Goal: Task Accomplishment & Management: Manage account settings

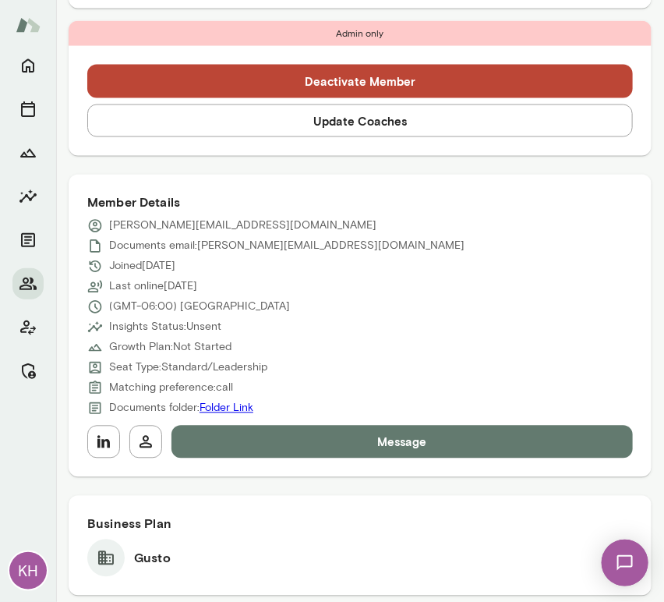
scroll to position [582, 0]
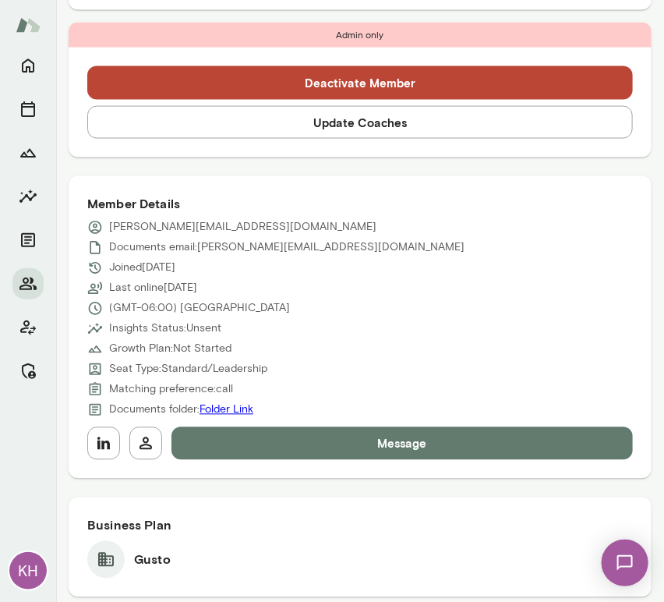
click at [277, 137] on button "Update Coaches" at bounding box center [359, 122] width 545 height 33
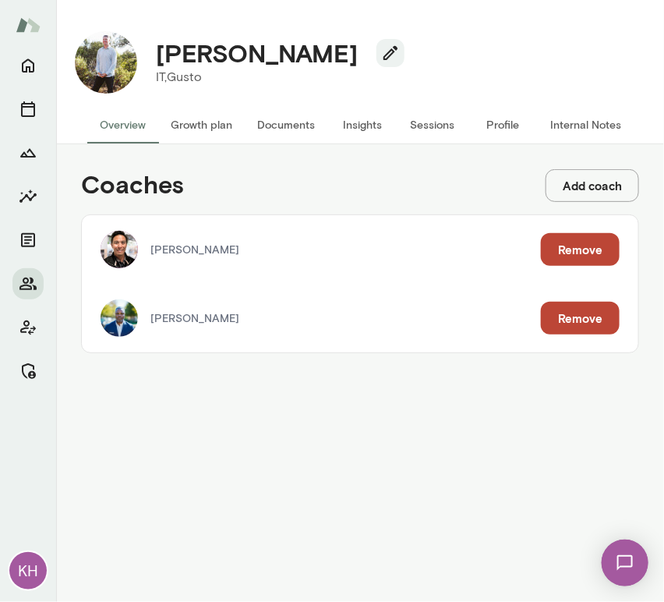
click at [563, 248] on button "Remove" at bounding box center [580, 249] width 79 height 33
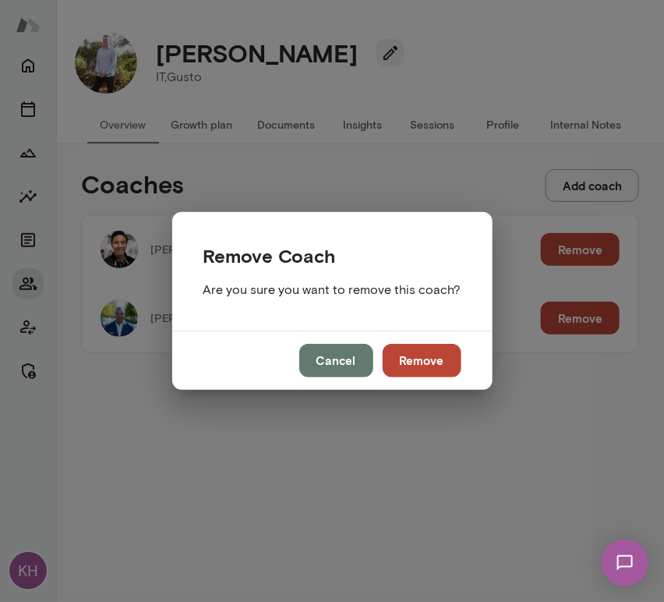
click at [430, 349] on button "Remove" at bounding box center [422, 360] width 79 height 33
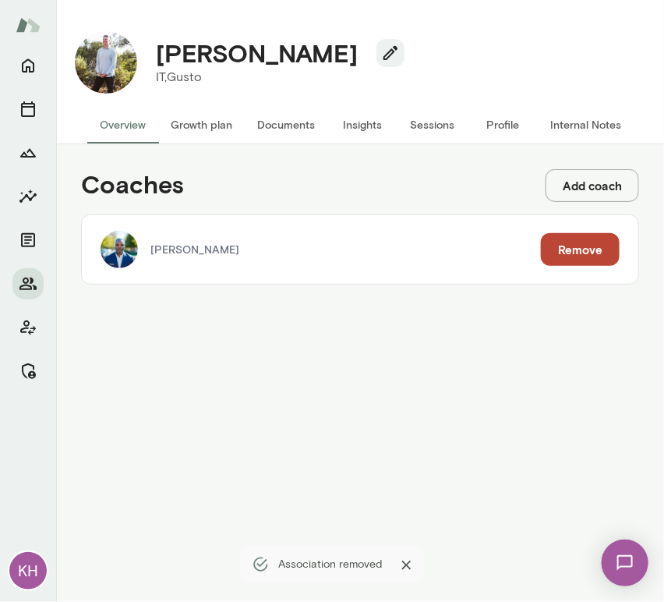
click at [432, 129] on button "Sessions" at bounding box center [432, 124] width 70 height 37
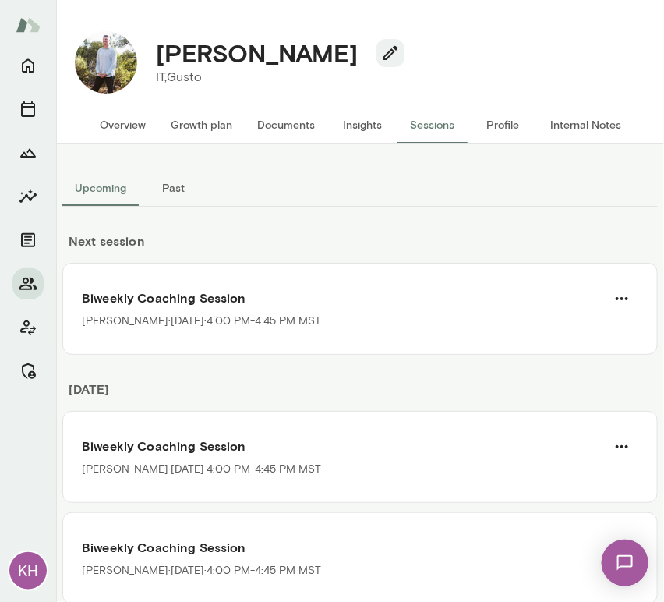
click at [131, 124] on button "Overview" at bounding box center [122, 124] width 71 height 37
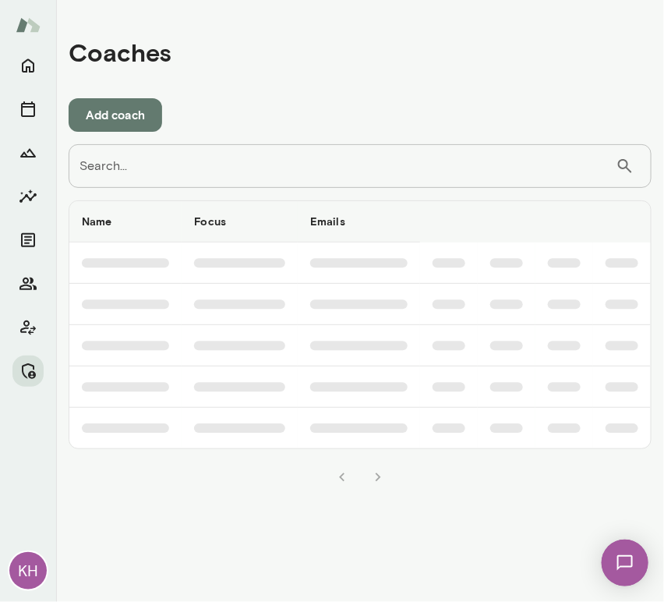
click at [175, 167] on input "Search..." at bounding box center [342, 166] width 547 height 44
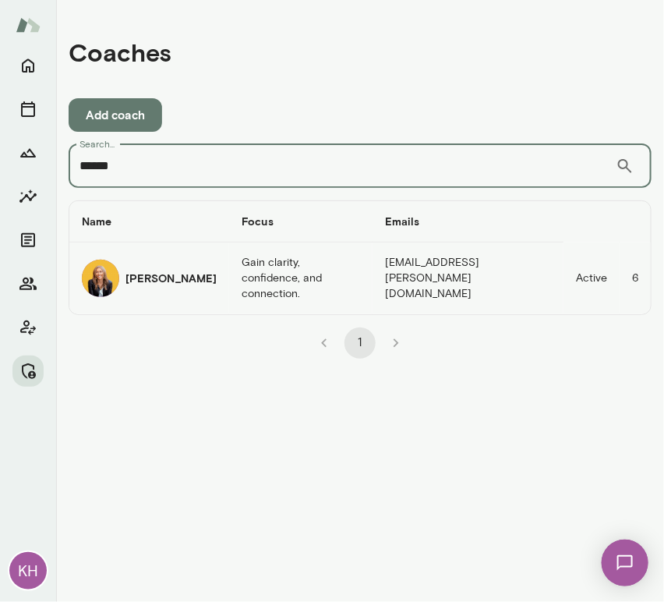
type input "******"
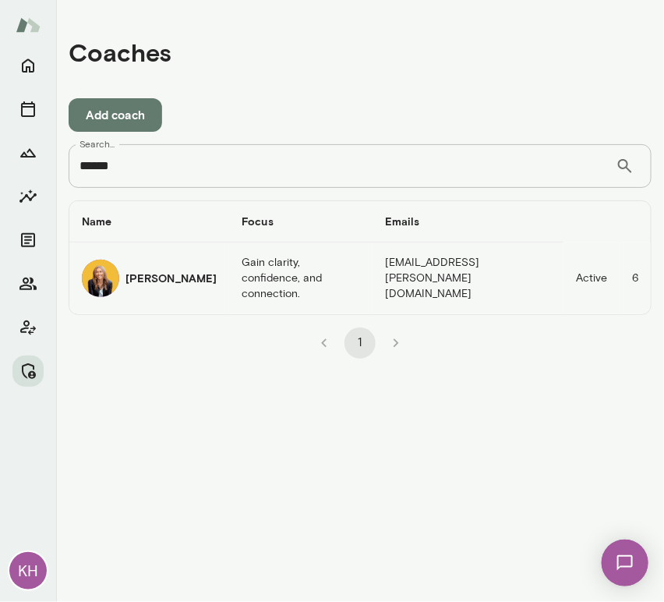
click at [107, 263] on img "coaches table" at bounding box center [100, 277] width 37 height 37
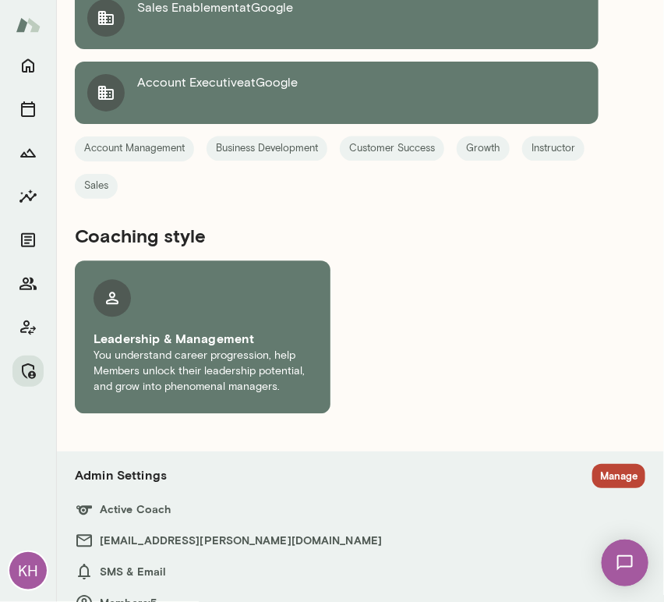
scroll to position [2275, 0]
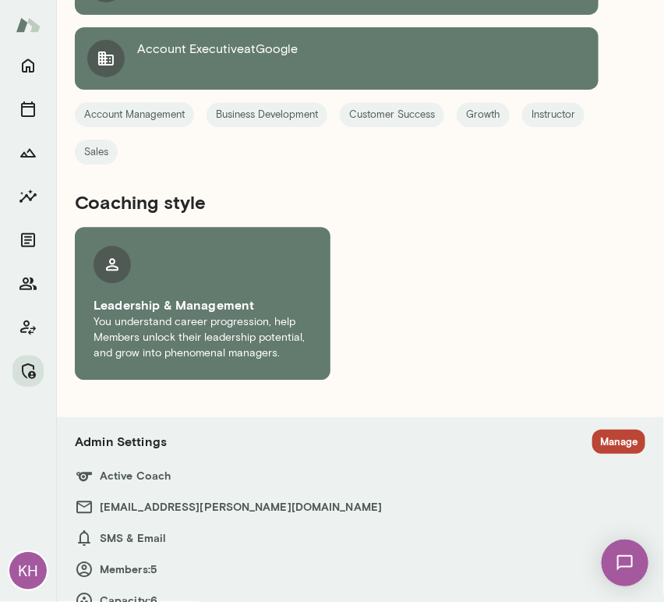
click at [600, 429] on button "Manage" at bounding box center [618, 441] width 53 height 24
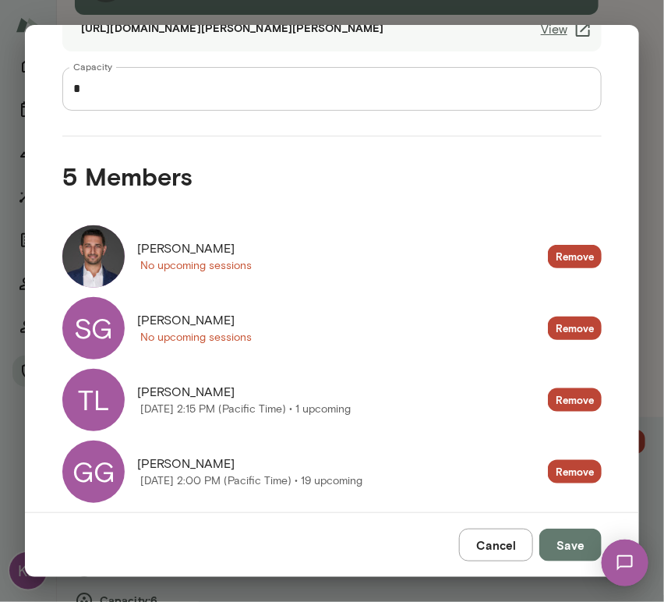
scroll to position [311, 0]
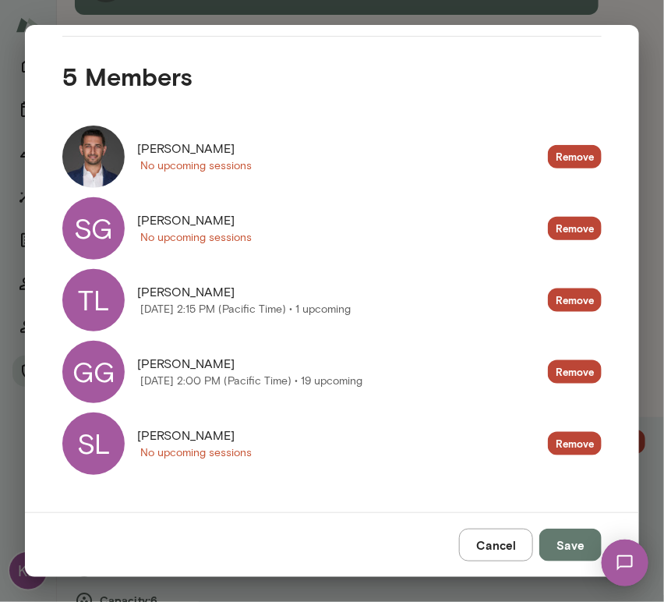
click at [112, 443] on div "SL" at bounding box center [93, 443] width 62 height 62
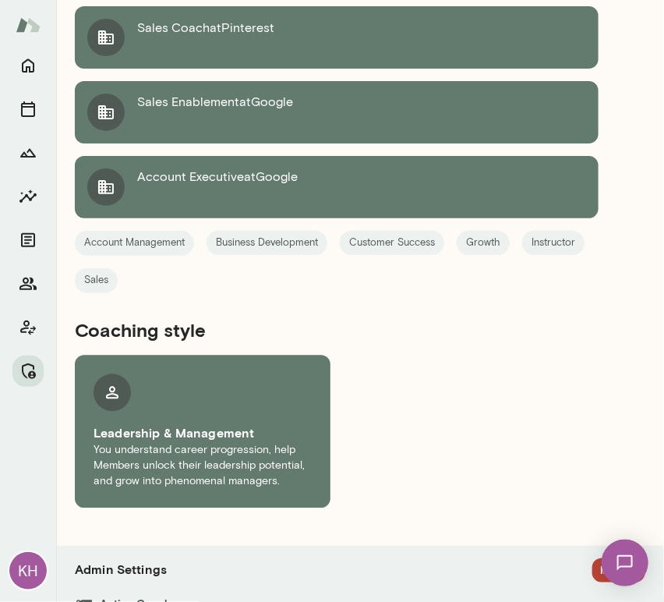
scroll to position [2275, 0]
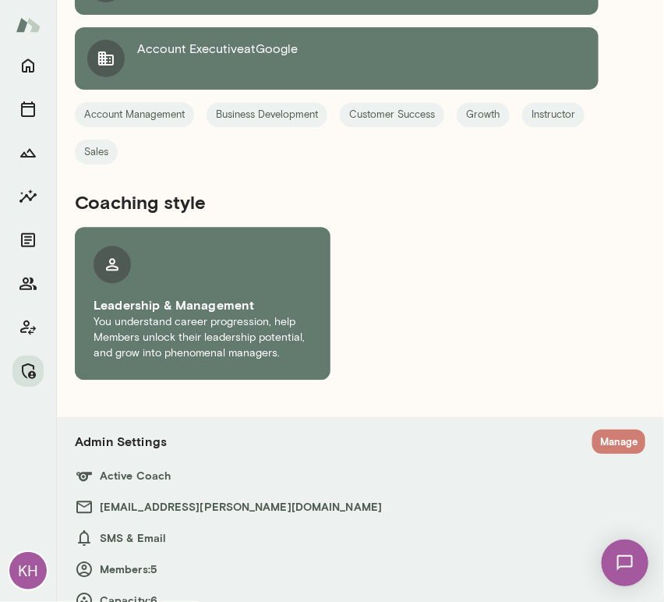
click at [594, 429] on button "Manage" at bounding box center [618, 441] width 53 height 24
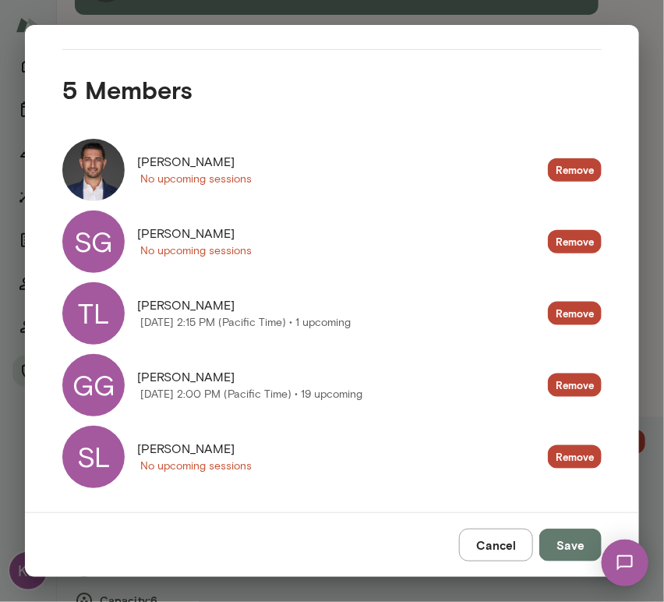
scroll to position [311, 0]
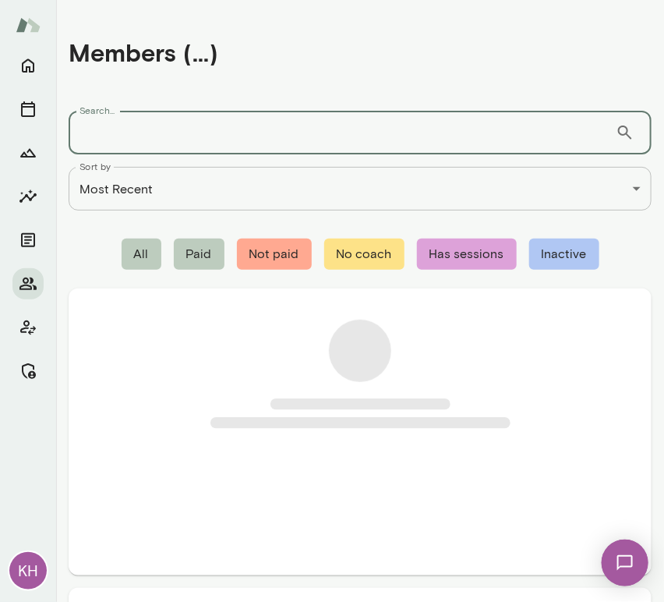
click at [205, 142] on input "Search..." at bounding box center [342, 133] width 547 height 44
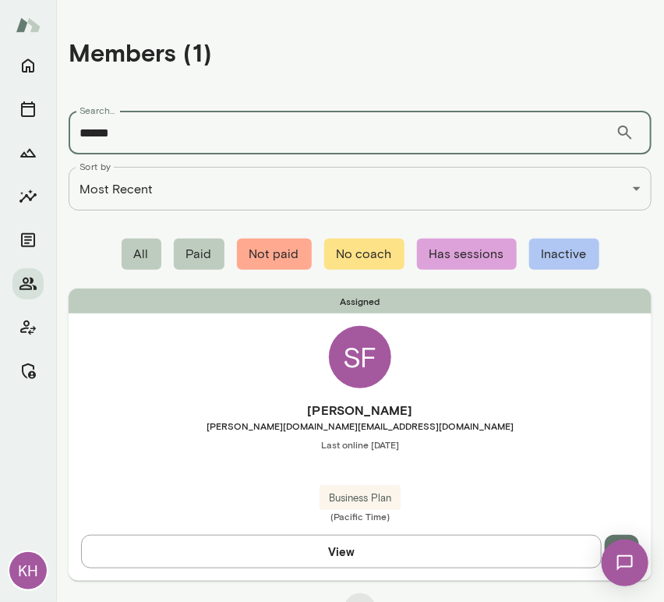
type input "******"
click at [177, 433] on div "Sheena Ferrari sheena.ferrari@vercel.com Last online August 13 Business Plan (P…" at bounding box center [360, 462] width 583 height 122
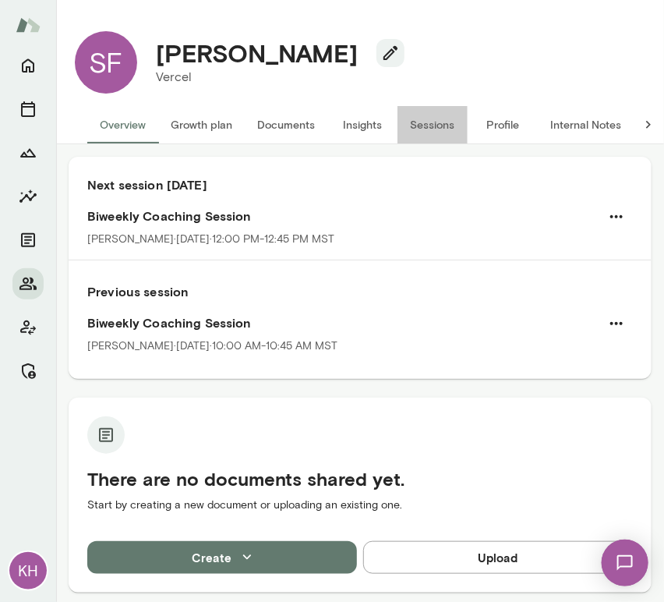
click at [433, 132] on button "Sessions" at bounding box center [432, 124] width 70 height 37
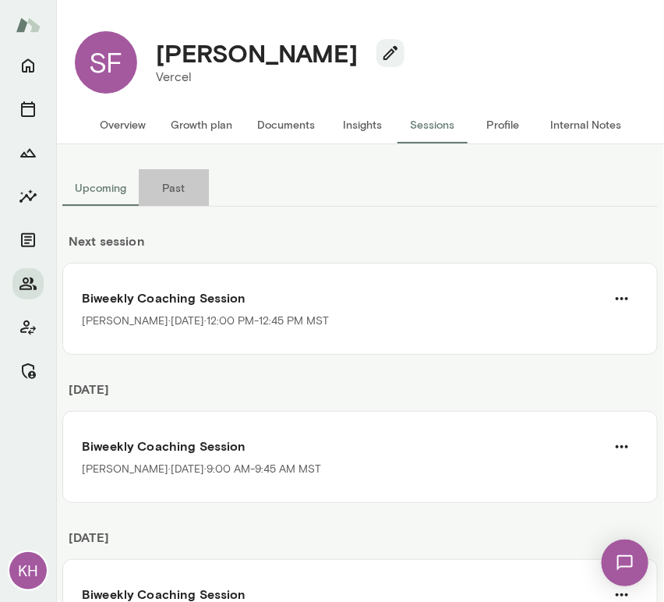
click at [171, 188] on button "Past" at bounding box center [174, 187] width 70 height 37
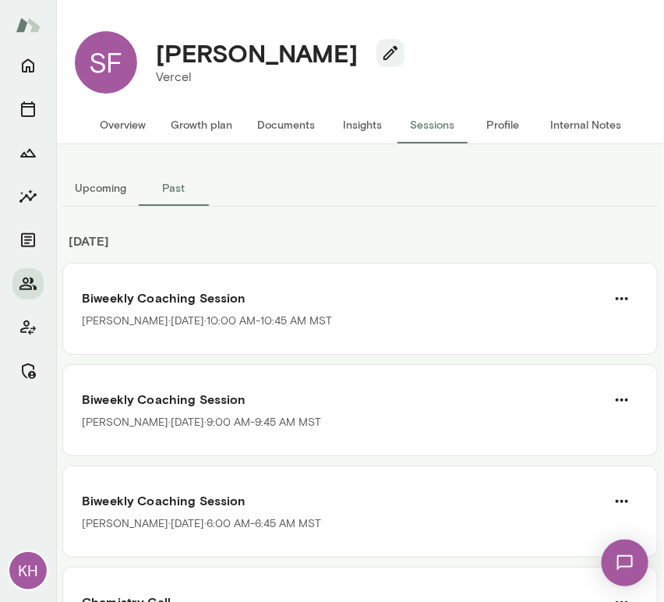
click at [97, 185] on button "Upcoming" at bounding box center [100, 187] width 76 height 37
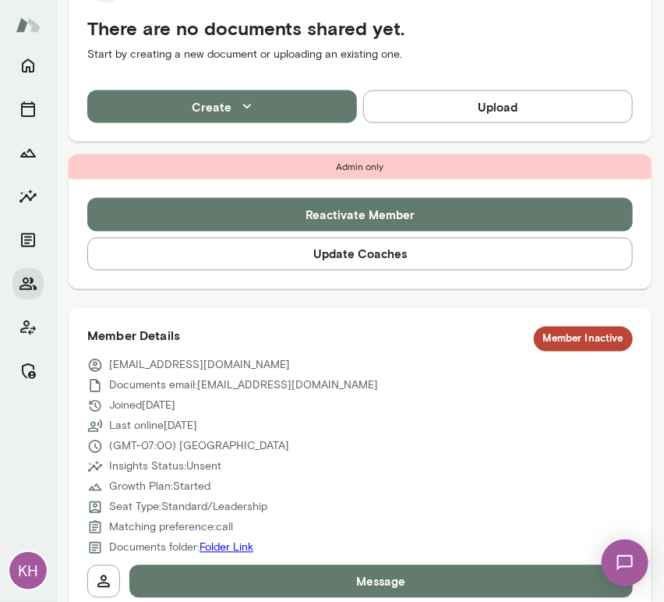
scroll to position [540, 0]
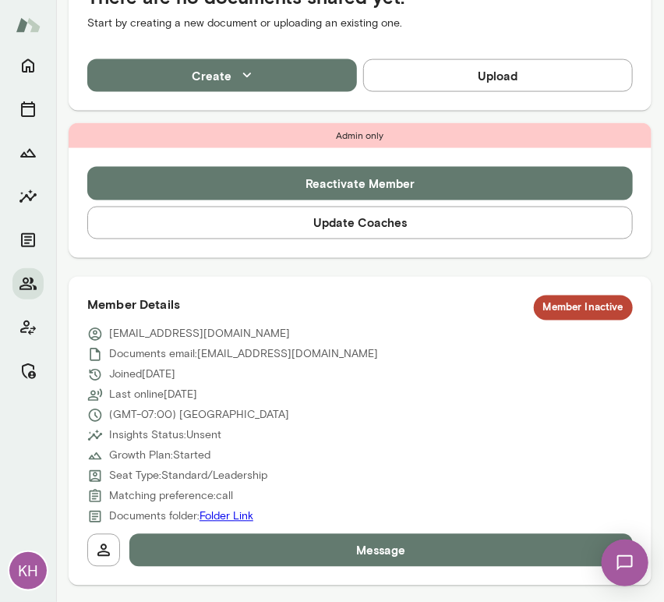
click at [260, 221] on button "Update Coaches" at bounding box center [359, 222] width 545 height 33
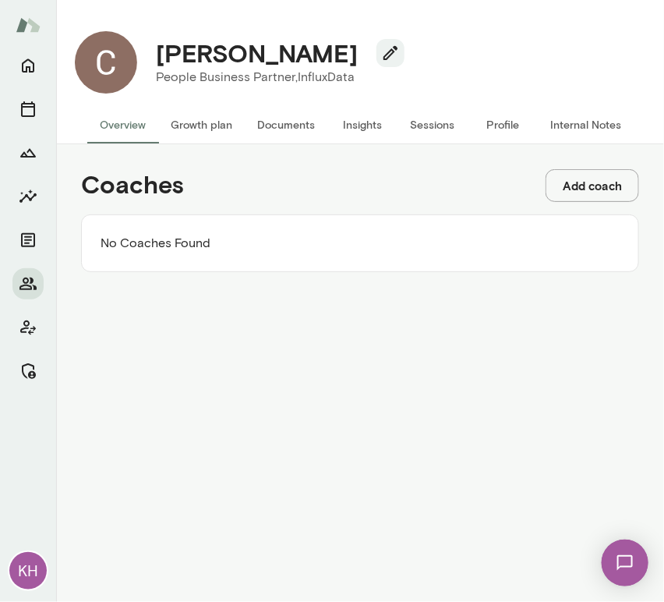
click at [592, 183] on button "Add coach" at bounding box center [592, 185] width 94 height 33
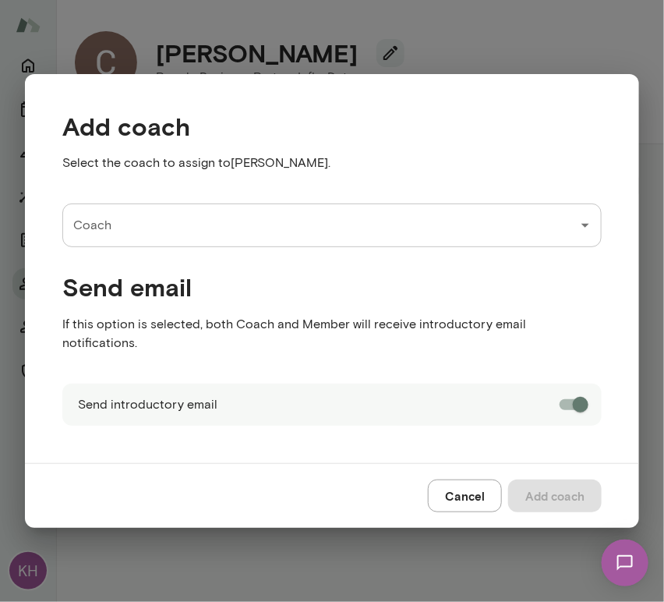
click at [200, 240] on input "Coach" at bounding box center [320, 225] width 502 height 30
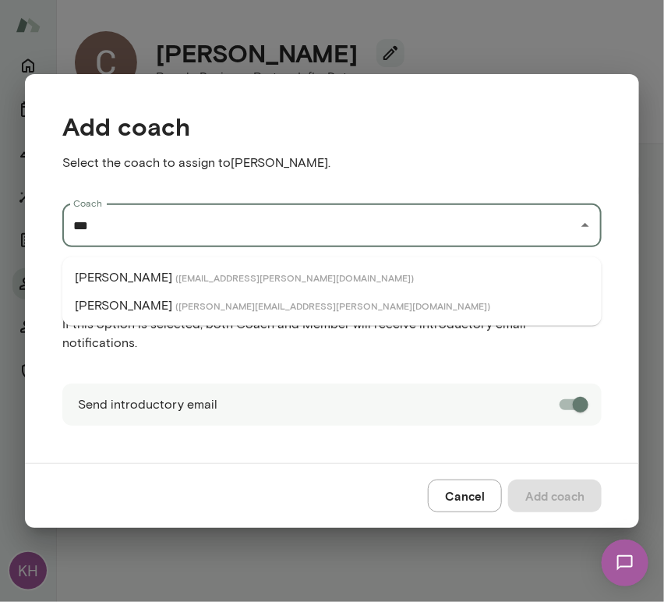
click at [175, 299] on span "( valentinwu@mento.co )" at bounding box center [332, 305] width 315 height 12
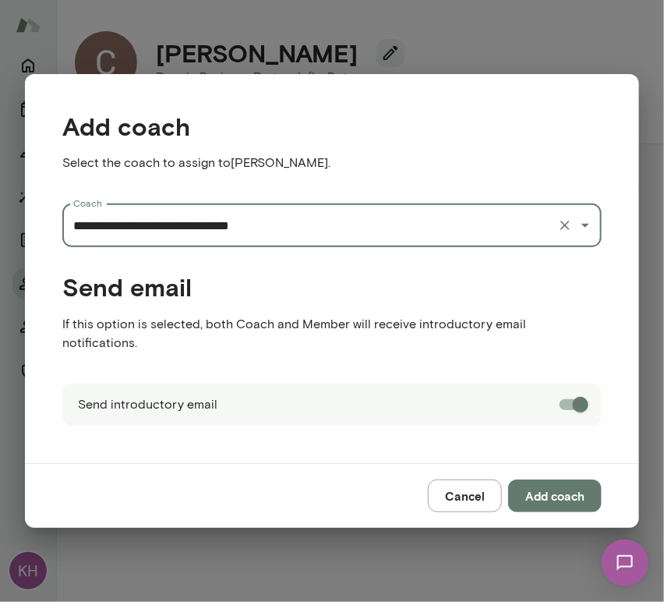
type input "**********"
click at [555, 485] on button "Add coach" at bounding box center [555, 495] width 94 height 33
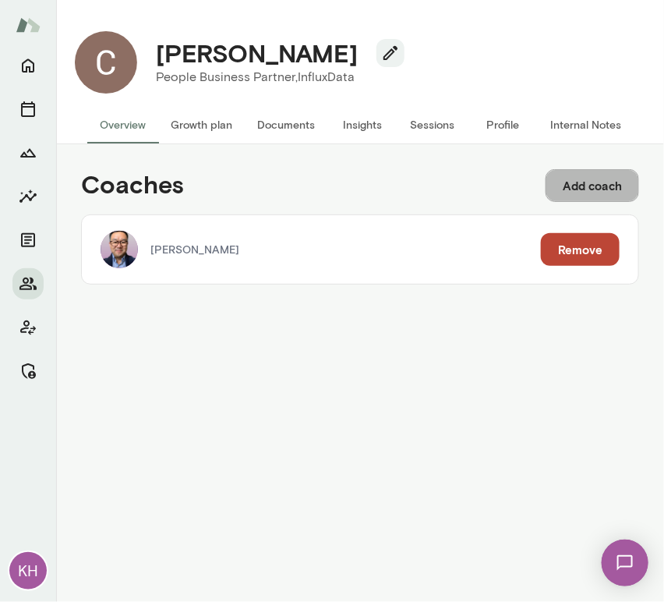
click at [581, 191] on button "Add coach" at bounding box center [592, 185] width 94 height 33
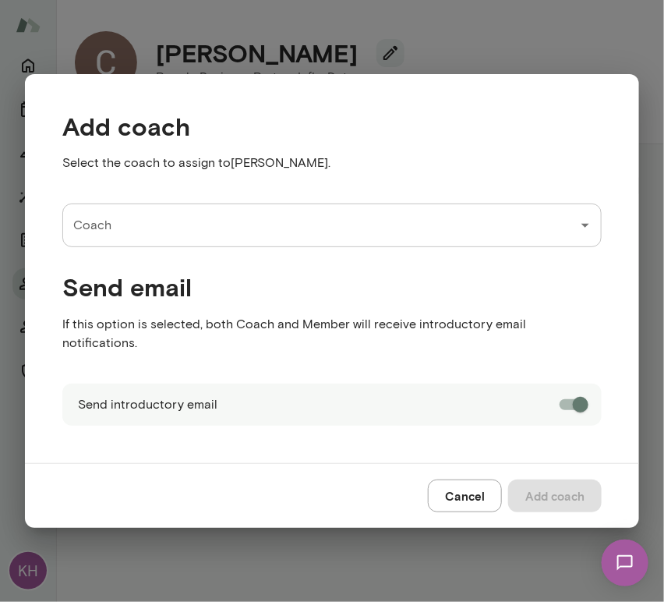
click at [213, 231] on input "Coach" at bounding box center [320, 225] width 502 height 30
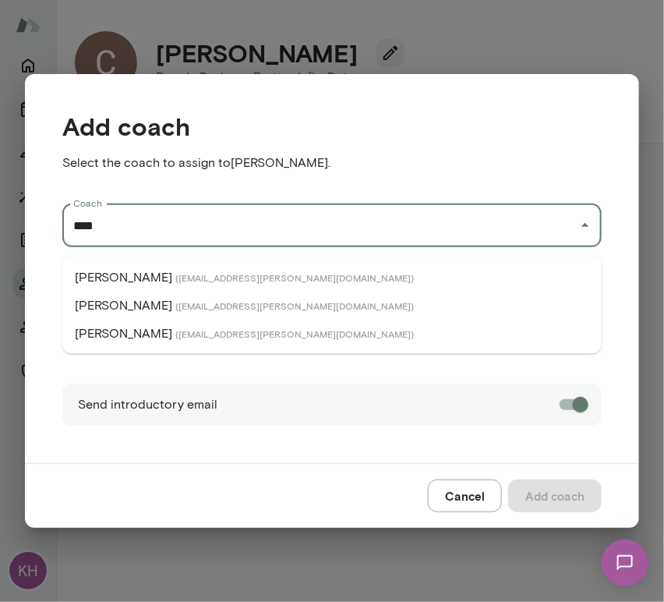
click at [151, 336] on p "[PERSON_NAME]" at bounding box center [123, 333] width 97 height 19
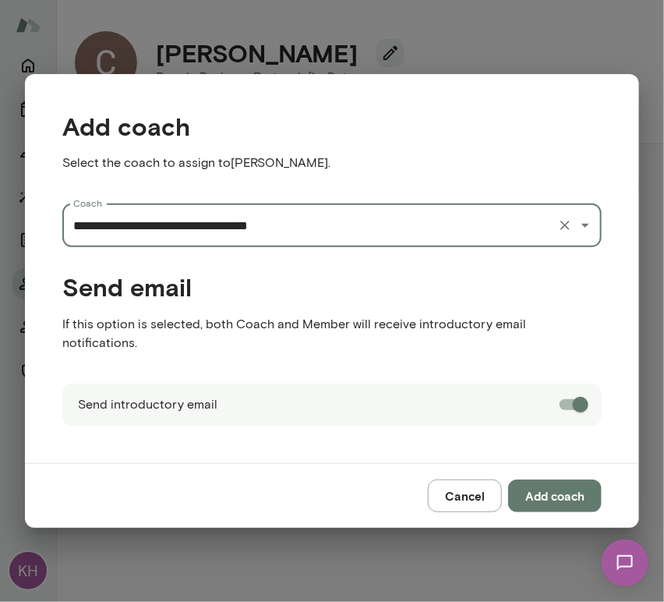
type input "**********"
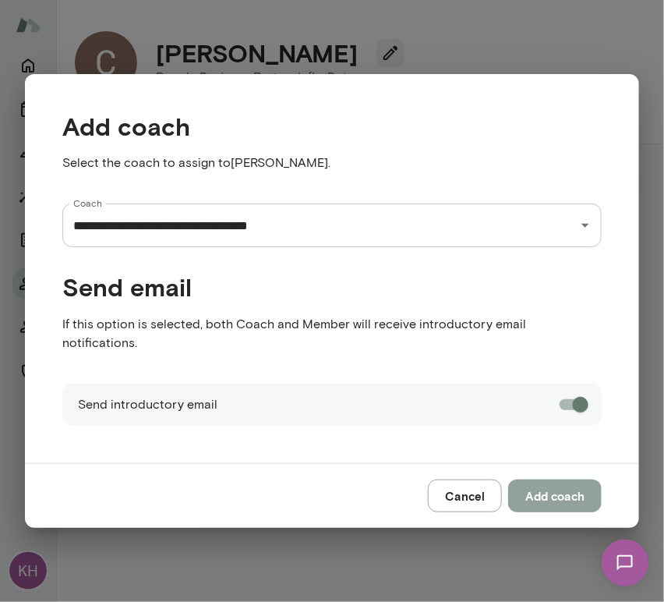
click at [565, 490] on button "Add coach" at bounding box center [555, 495] width 94 height 33
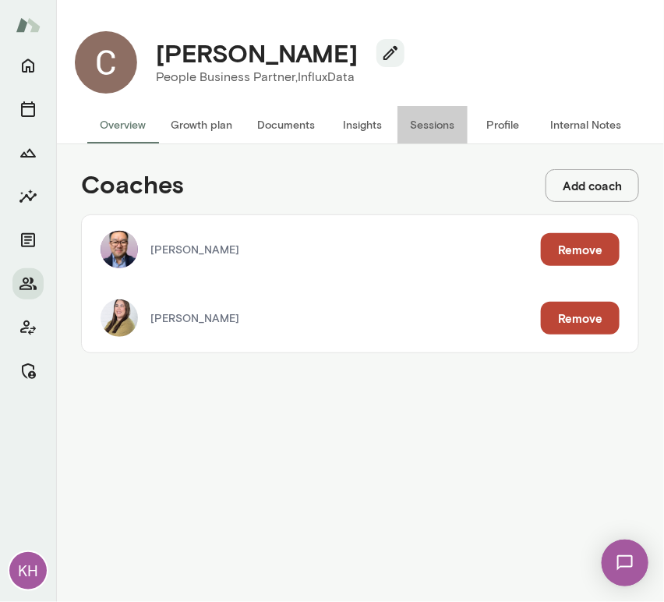
click at [431, 121] on button "Sessions" at bounding box center [432, 124] width 70 height 37
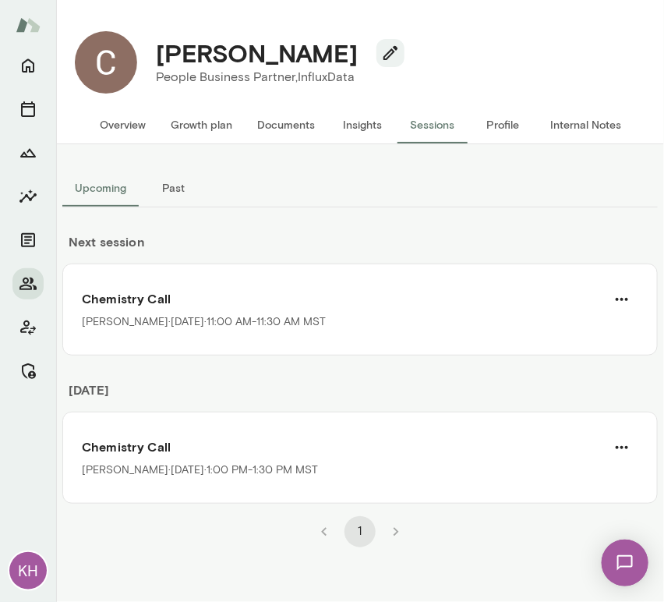
drag, startPoint x: 360, startPoint y: 63, endPoint x: 156, endPoint y: 54, distance: 204.4
click at [156, 54] on div "[PERSON_NAME]" at bounding box center [273, 53] width 261 height 30
click at [566, 129] on button "Internal Notes" at bounding box center [586, 124] width 96 height 37
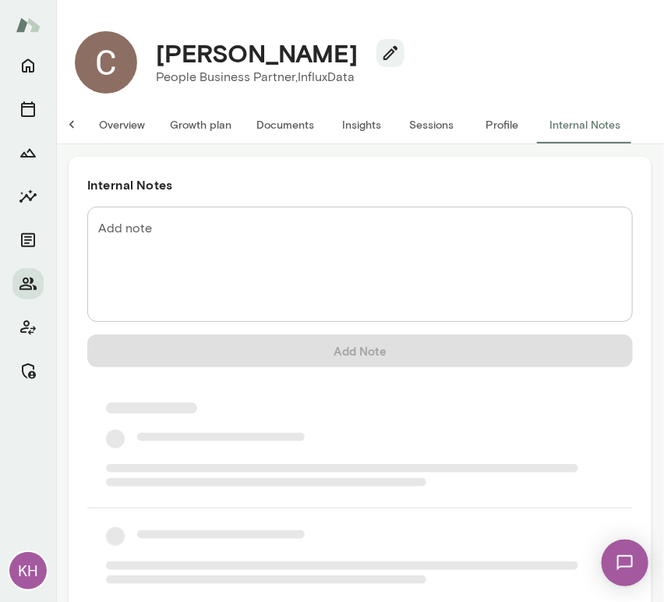
scroll to position [0, 12]
click at [145, 250] on textarea "Add note" at bounding box center [360, 265] width 524 height 90
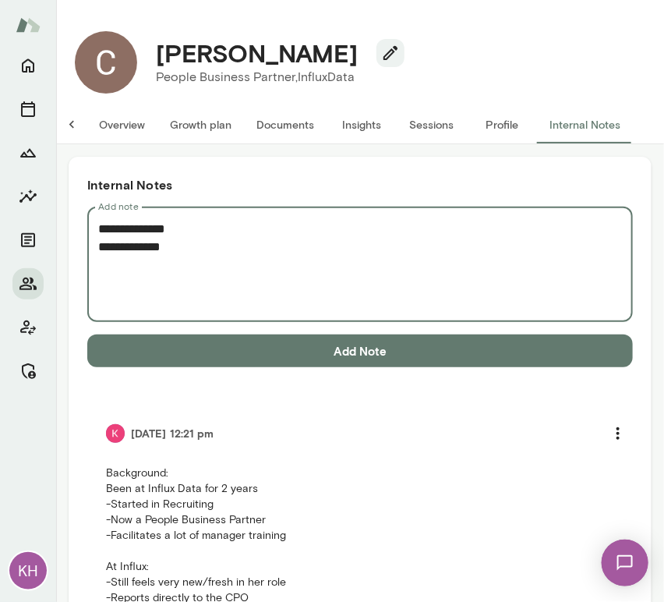
paste textarea "**********"
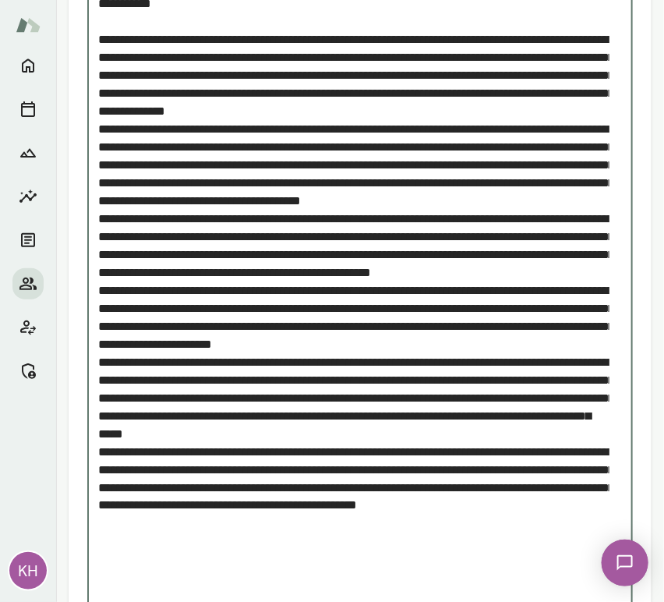
scroll to position [228, 0]
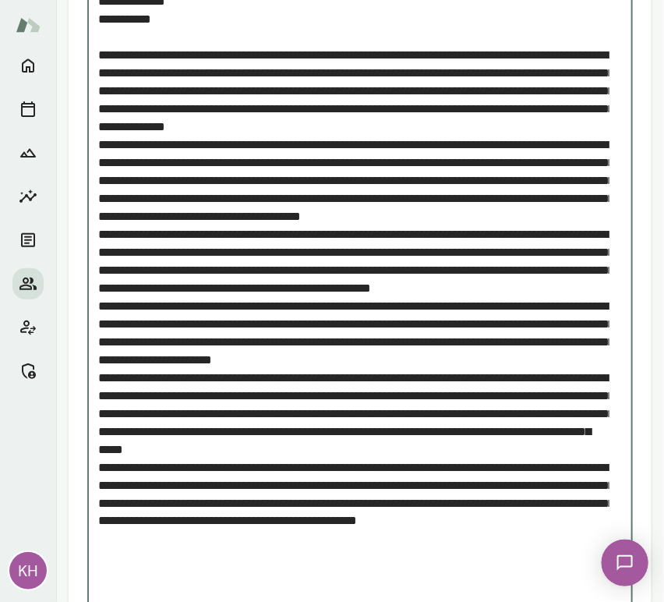
click at [101, 165] on textarea "Add note" at bounding box center [353, 305] width 511 height 627
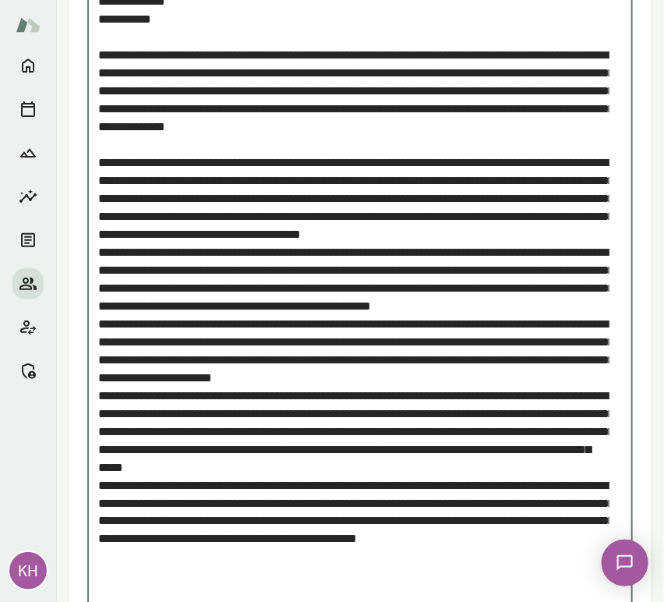
click at [98, 288] on textarea "Add note" at bounding box center [353, 314] width 511 height 645
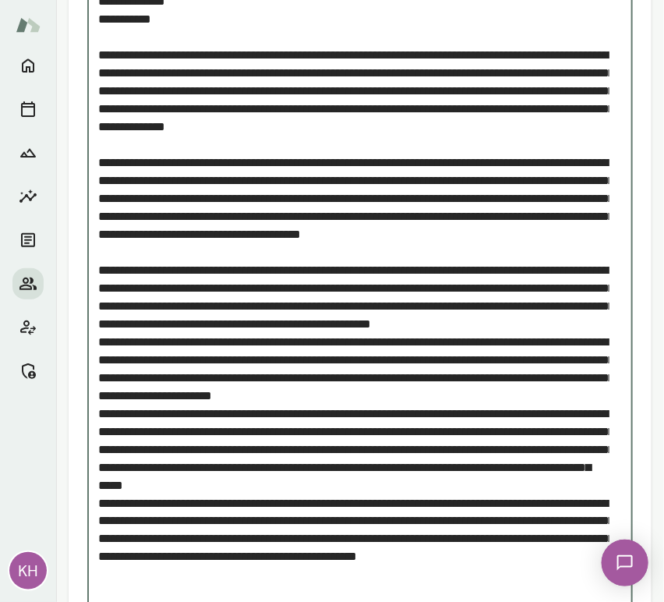
click at [99, 394] on textarea "Add note" at bounding box center [353, 323] width 511 height 663
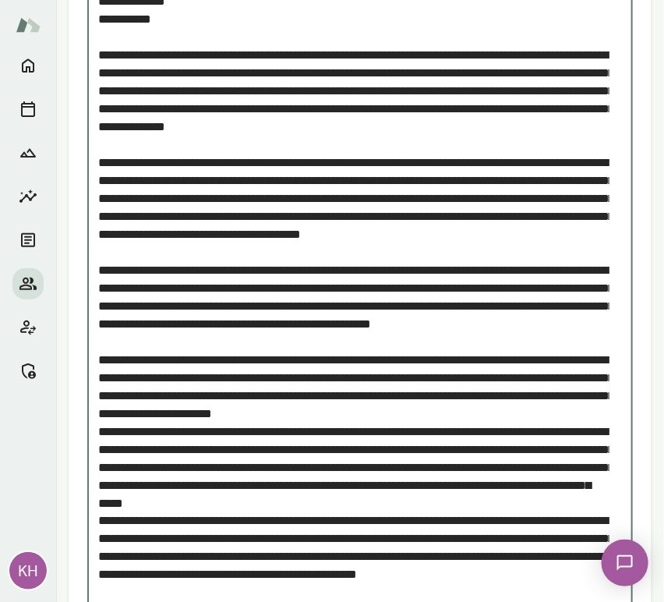
scroll to position [252, 0]
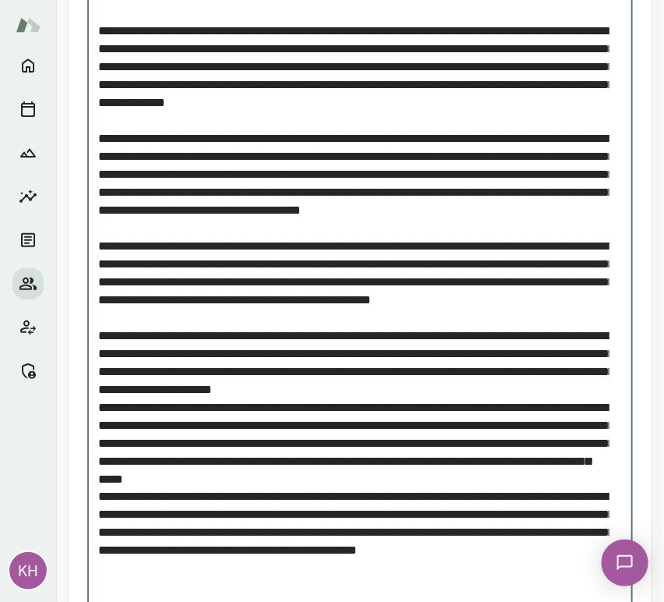
click at [100, 454] on textarea "Add note" at bounding box center [353, 308] width 511 height 681
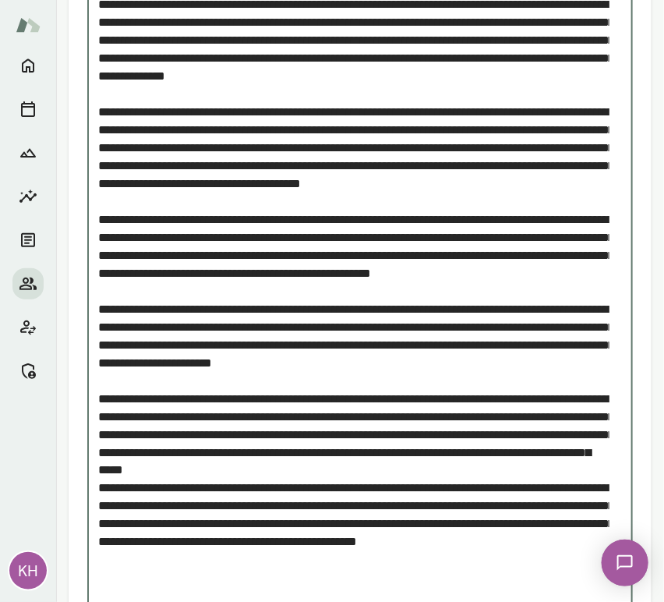
scroll to position [288, 0]
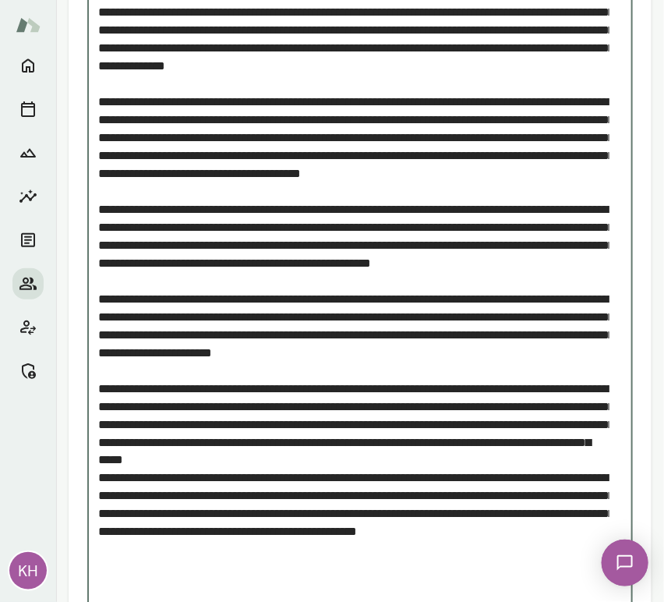
click at [99, 542] on textarea "Add note" at bounding box center [353, 280] width 511 height 699
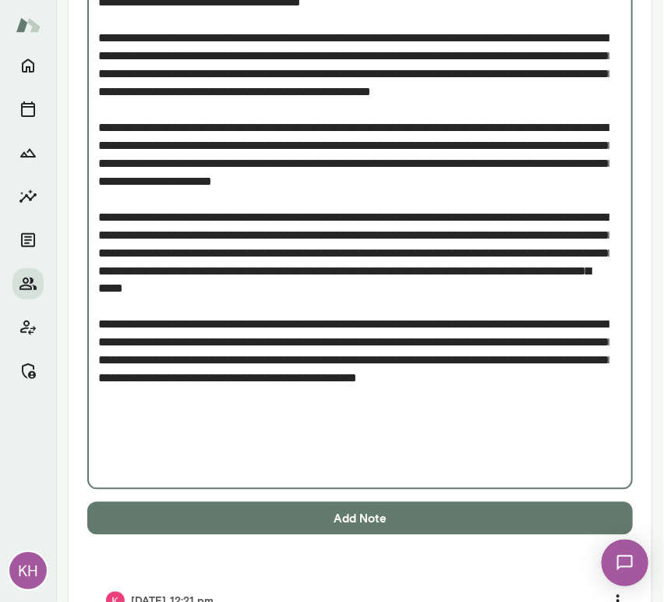
scroll to position [461, 0]
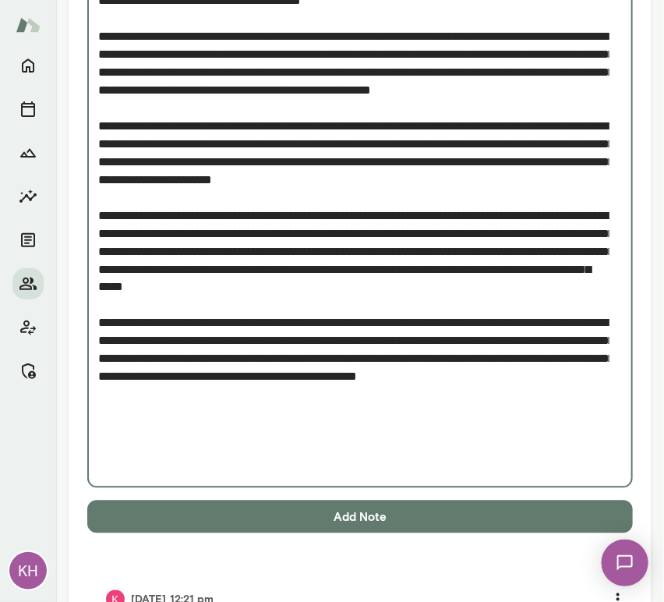
type textarea "**********"
click at [157, 538] on div "Add note * Add note Add Note [DATE] 12:21 pm Background: Been at Influx Data fo…" at bounding box center [359, 437] width 545 height 1385
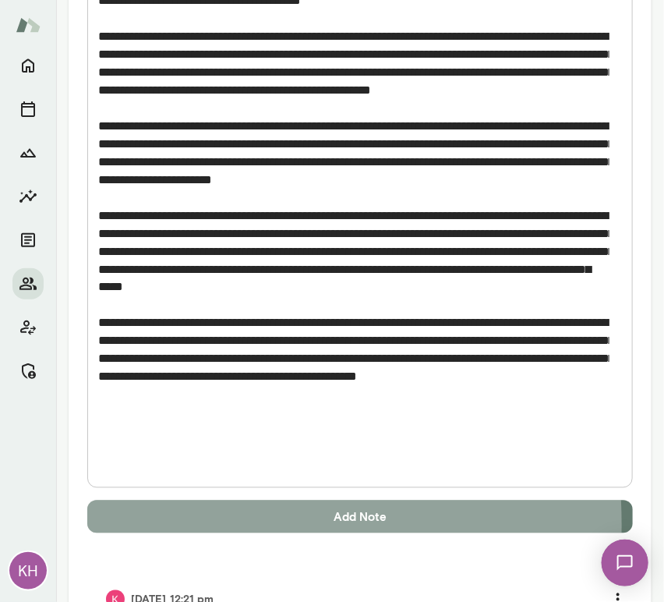
click at [155, 524] on button "Add Note" at bounding box center [359, 516] width 545 height 33
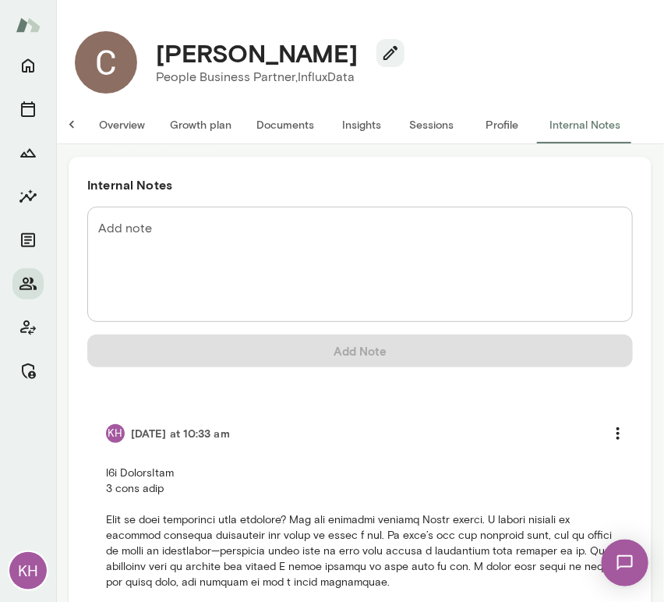
scroll to position [0, 0]
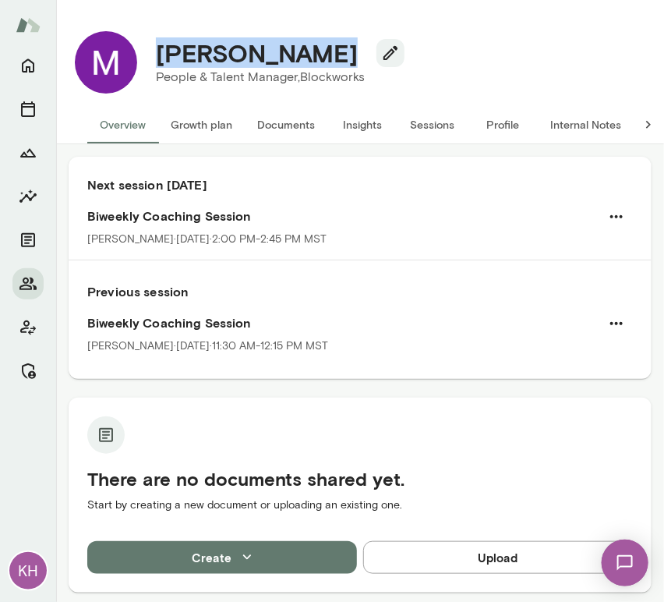
drag, startPoint x: 315, startPoint y: 56, endPoint x: 161, endPoint y: 59, distance: 153.5
click at [161, 59] on div "[PERSON_NAME]" at bounding box center [273, 53] width 261 height 30
copy h4 "[PERSON_NAME]"
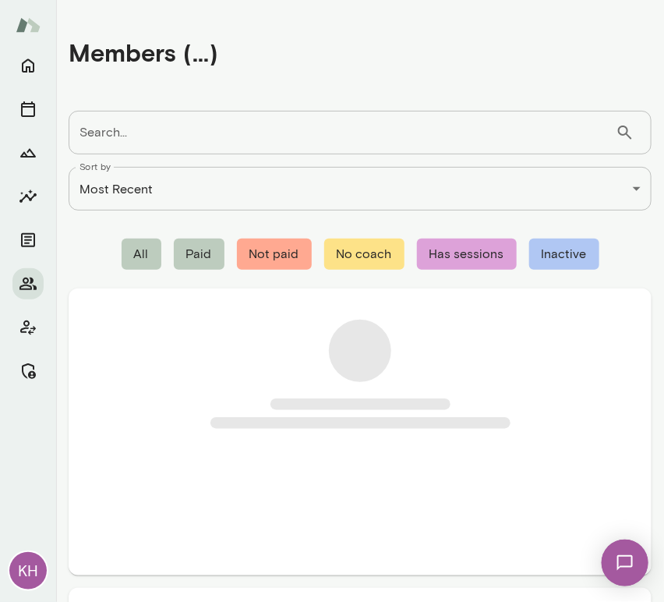
click at [182, 130] on input "Search..." at bounding box center [342, 133] width 547 height 44
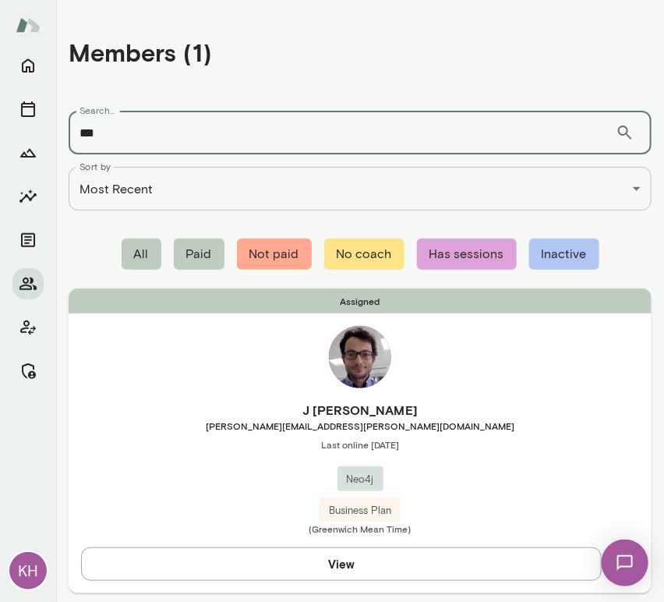
type input "***"
click at [164, 446] on span "Last online [DATE]" at bounding box center [360, 444] width 583 height 12
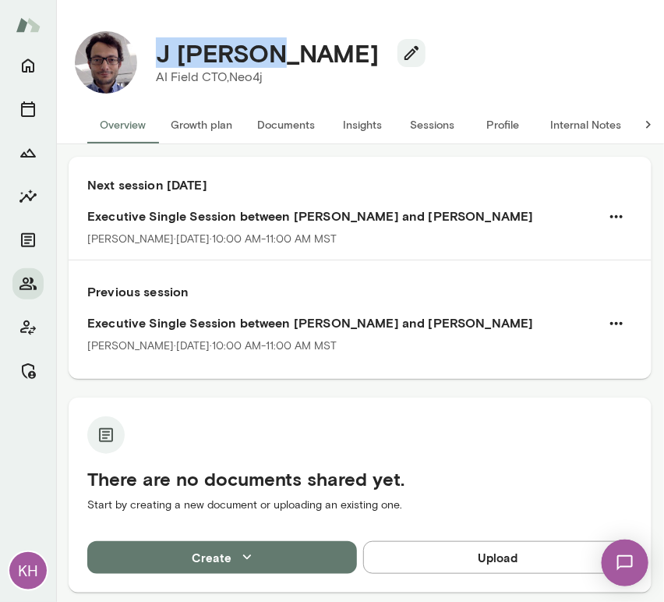
drag, startPoint x: 265, startPoint y: 65, endPoint x: 154, endPoint y: 62, distance: 111.5
click at [154, 62] on div "J [PERSON_NAME]" at bounding box center [284, 53] width 282 height 30
copy h4 "J [PERSON_NAME]"
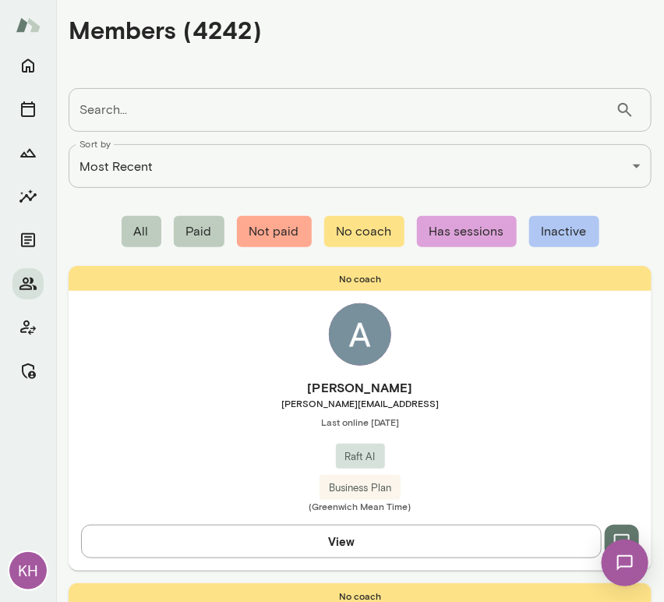
scroll to position [23, 0]
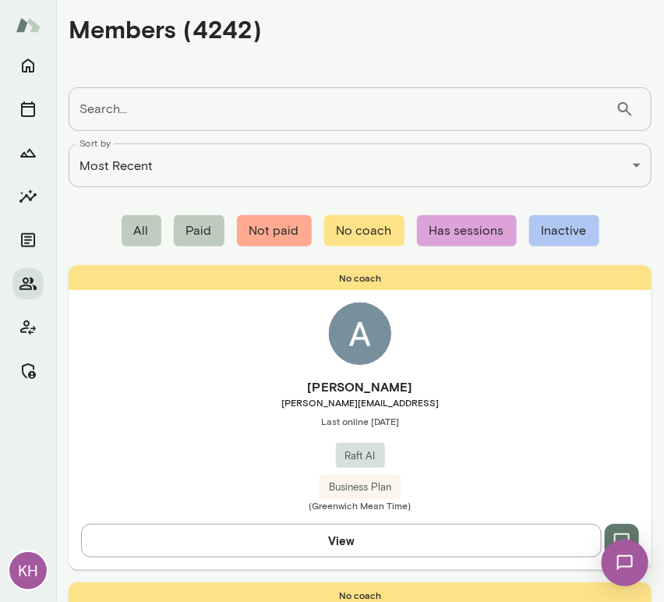
click at [159, 0] on div "**********" at bounding box center [332, 0] width 664 height 0
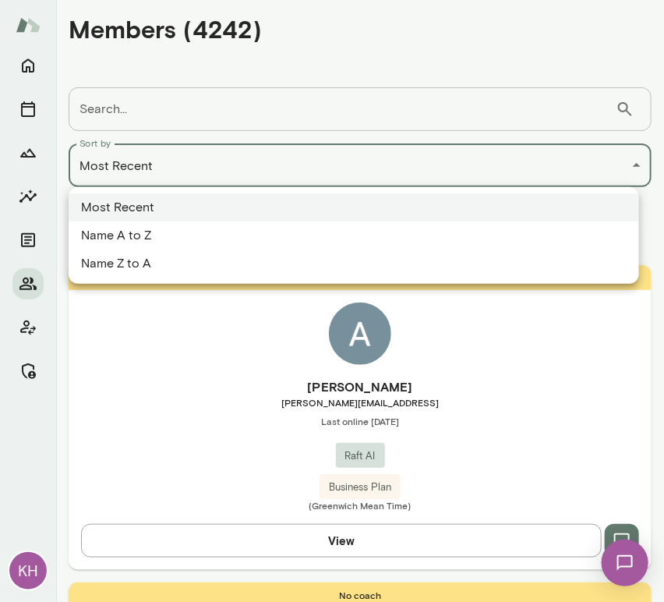
click at [144, 76] on div at bounding box center [332, 301] width 664 height 602
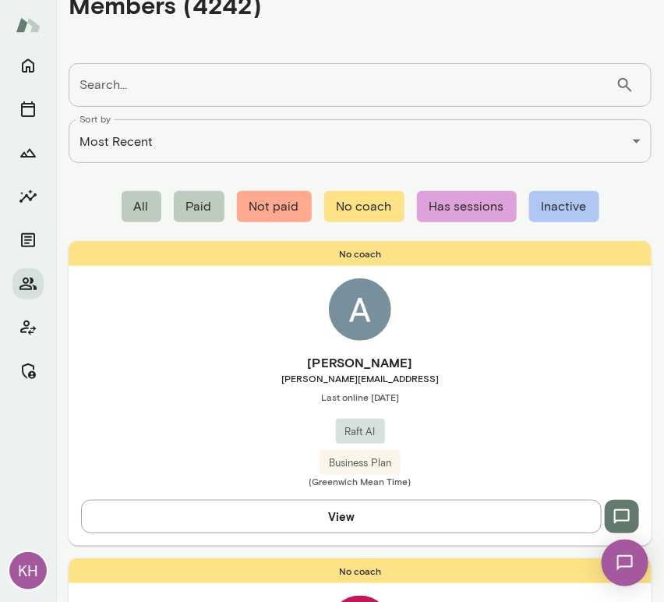
scroll to position [0, 0]
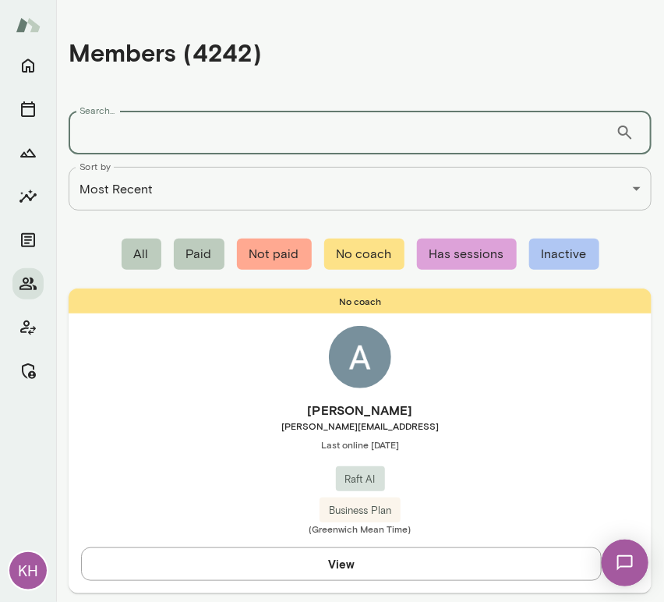
click at [136, 123] on input "Search..." at bounding box center [342, 133] width 547 height 44
type input "******"
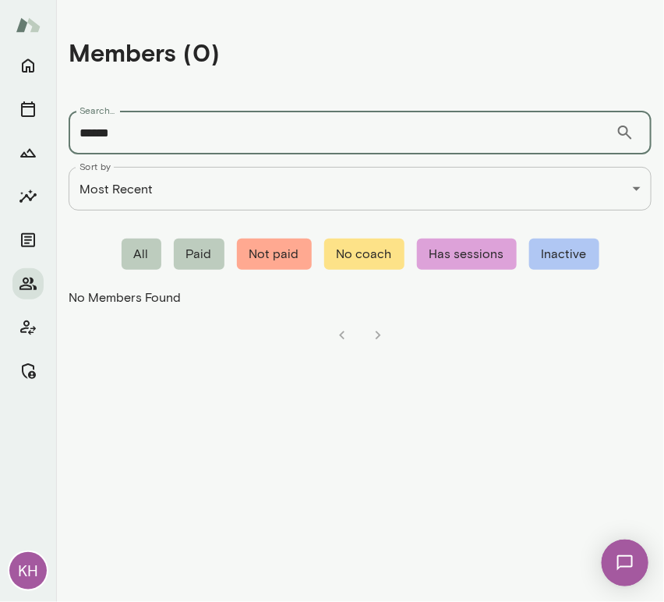
drag, startPoint x: 132, startPoint y: 138, endPoint x: 51, endPoint y: 136, distance: 81.8
click at [51, 136] on div "**********" at bounding box center [332, 301] width 664 height 602
